Goal: Obtain resource: Download file/media

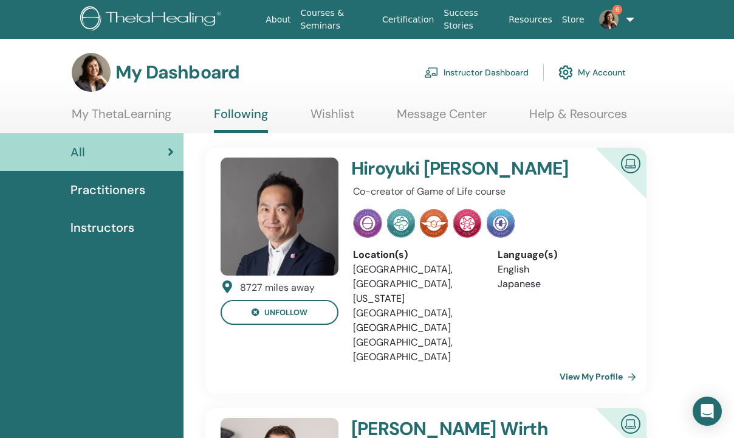
scroll to position [1, 0]
click at [120, 227] on span "Instructors" at bounding box center [103, 227] width 64 height 18
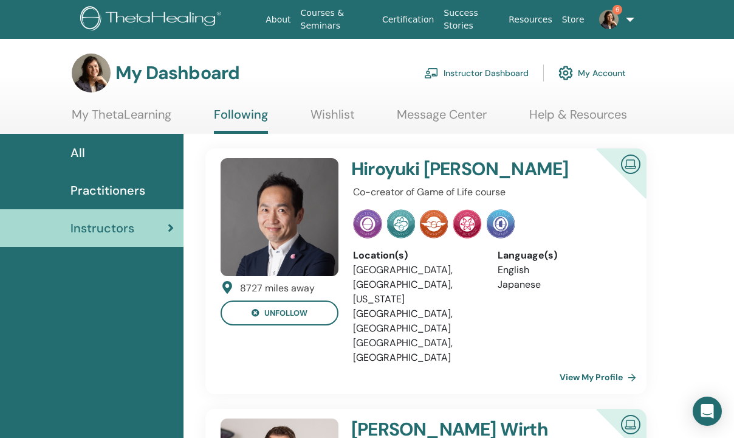
click at [119, 191] on span "Practitioners" at bounding box center [108, 190] width 75 height 18
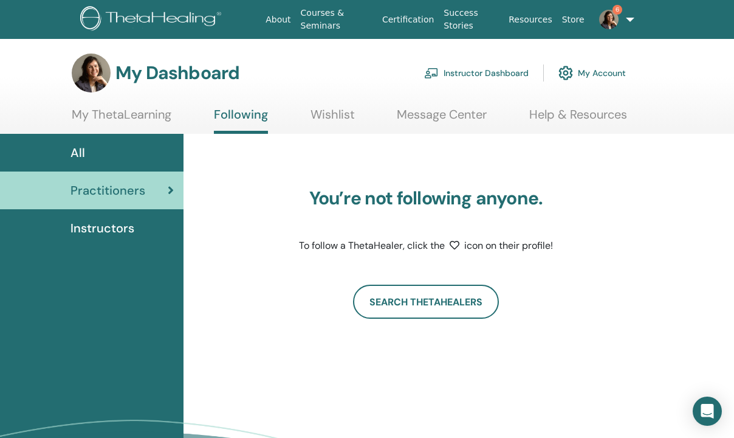
click at [123, 232] on span "Instructors" at bounding box center [103, 228] width 64 height 18
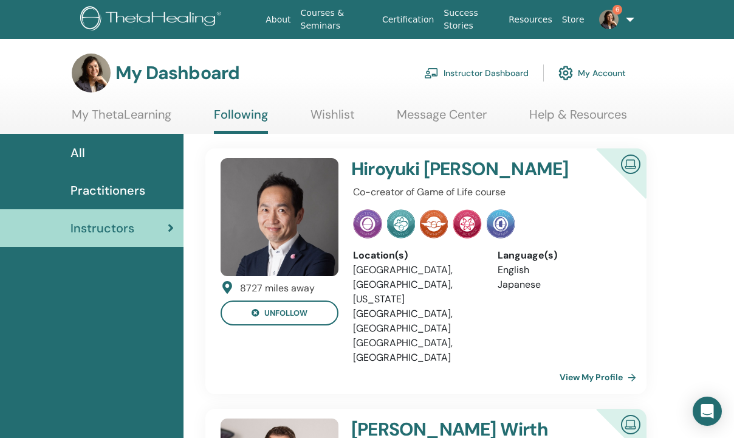
scroll to position [1, 0]
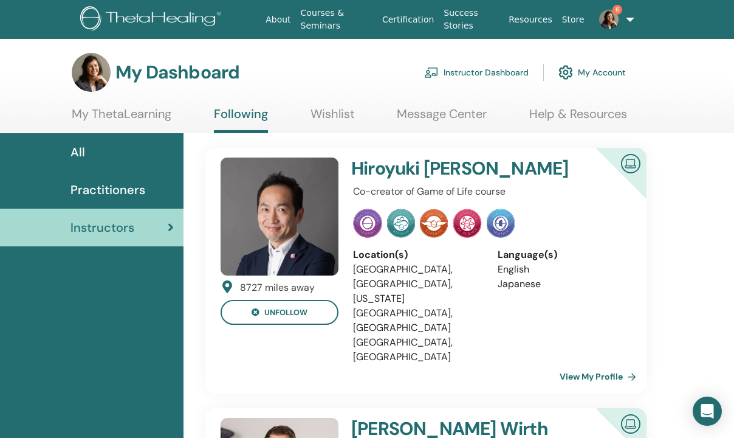
click at [498, 69] on link "Instructor Dashboard" at bounding box center [476, 72] width 105 height 27
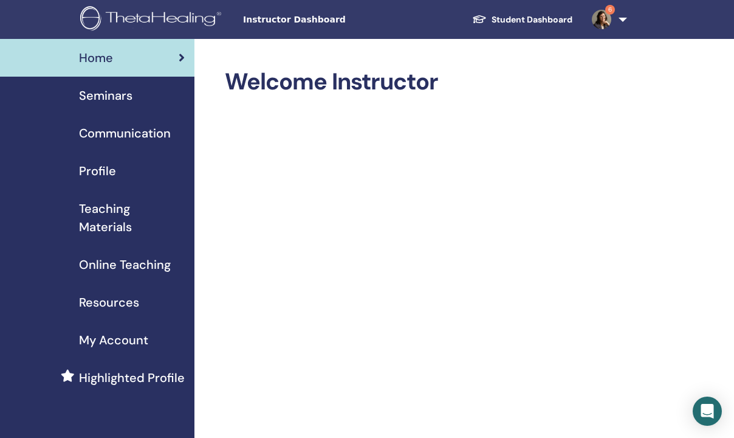
click at [117, 98] on span "Seminars" at bounding box center [105, 95] width 53 height 18
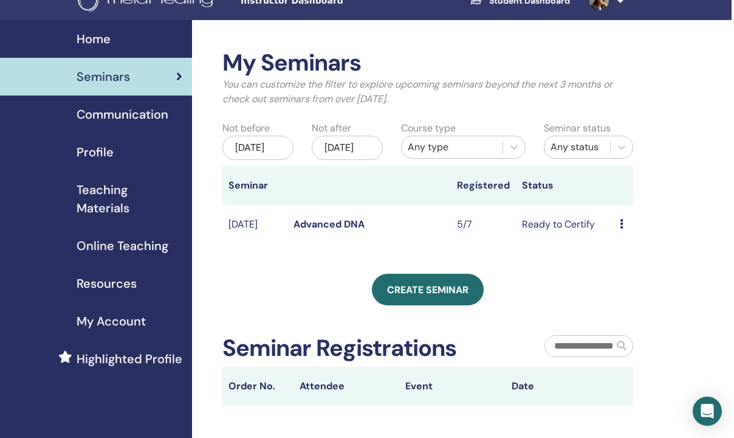
scroll to position [0, 2]
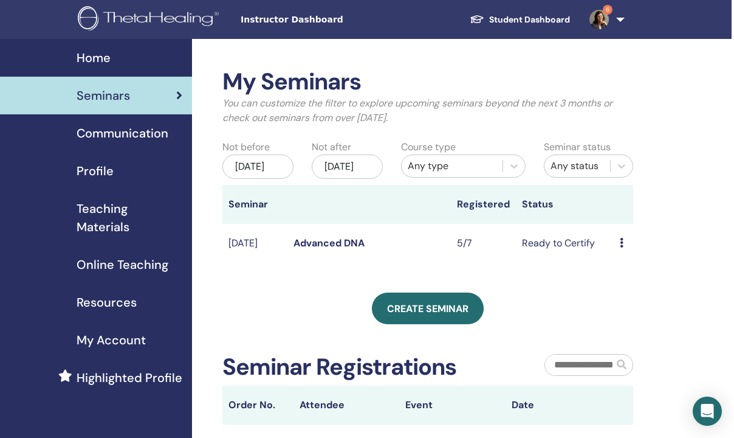
click at [110, 218] on span "Teaching Materials" at bounding box center [130, 217] width 106 height 36
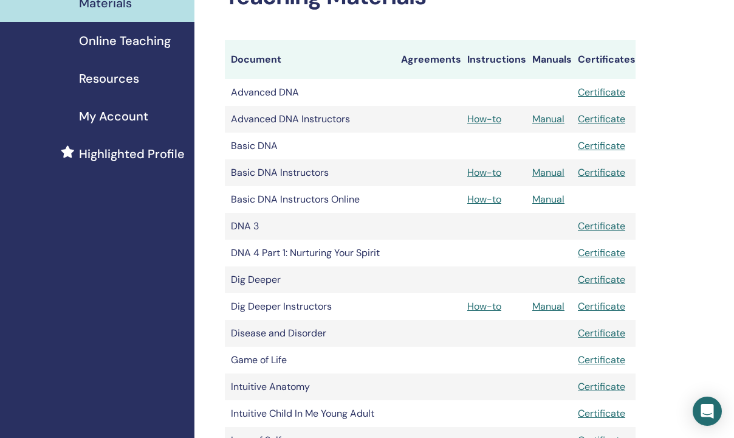
scroll to position [226, 0]
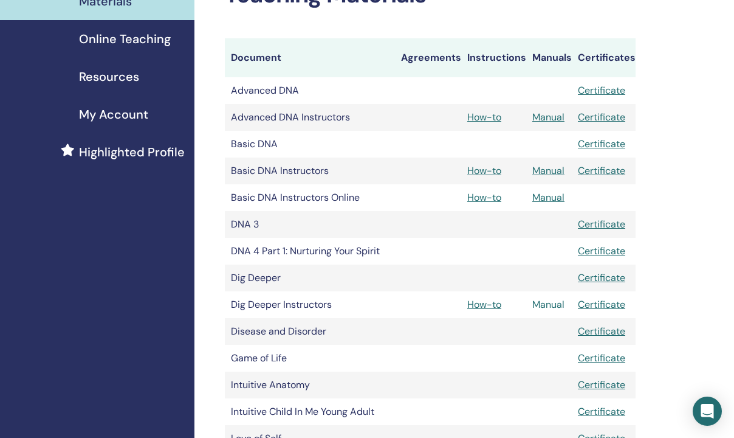
click at [554, 303] on link "Manual" at bounding box center [548, 304] width 32 height 13
